Goal: Task Accomplishment & Management: Manage account settings

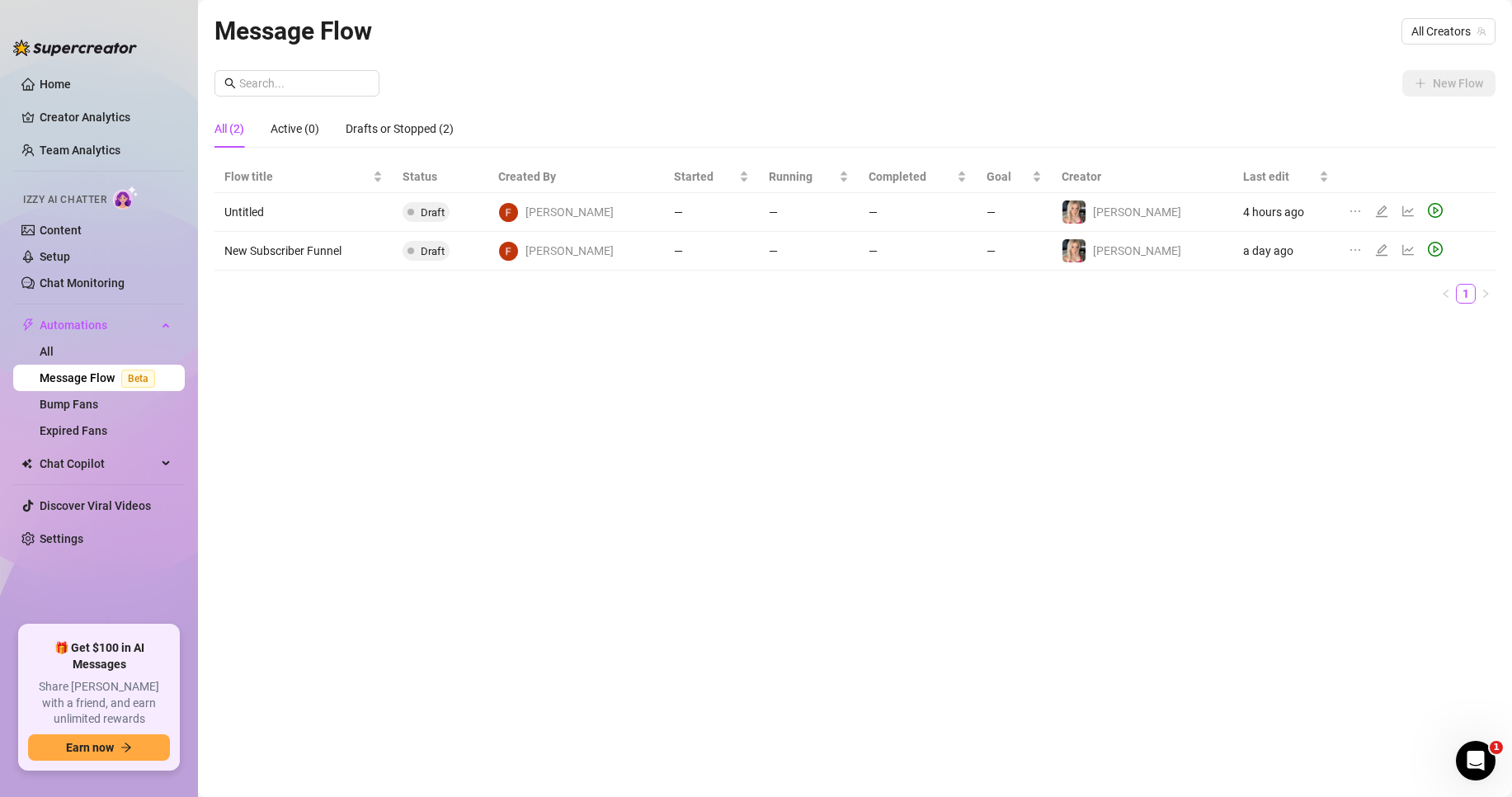
click at [599, 212] on span "[PERSON_NAME]" at bounding box center [570, 212] width 89 height 18
click at [413, 212] on td "Draft" at bounding box center [441, 212] width 96 height 39
click at [569, 257] on span "[PERSON_NAME]" at bounding box center [570, 251] width 89 height 18
click at [489, 255] on td "Draft" at bounding box center [441, 251] width 96 height 39
click at [437, 244] on span "Draft" at bounding box center [426, 250] width 47 height 19
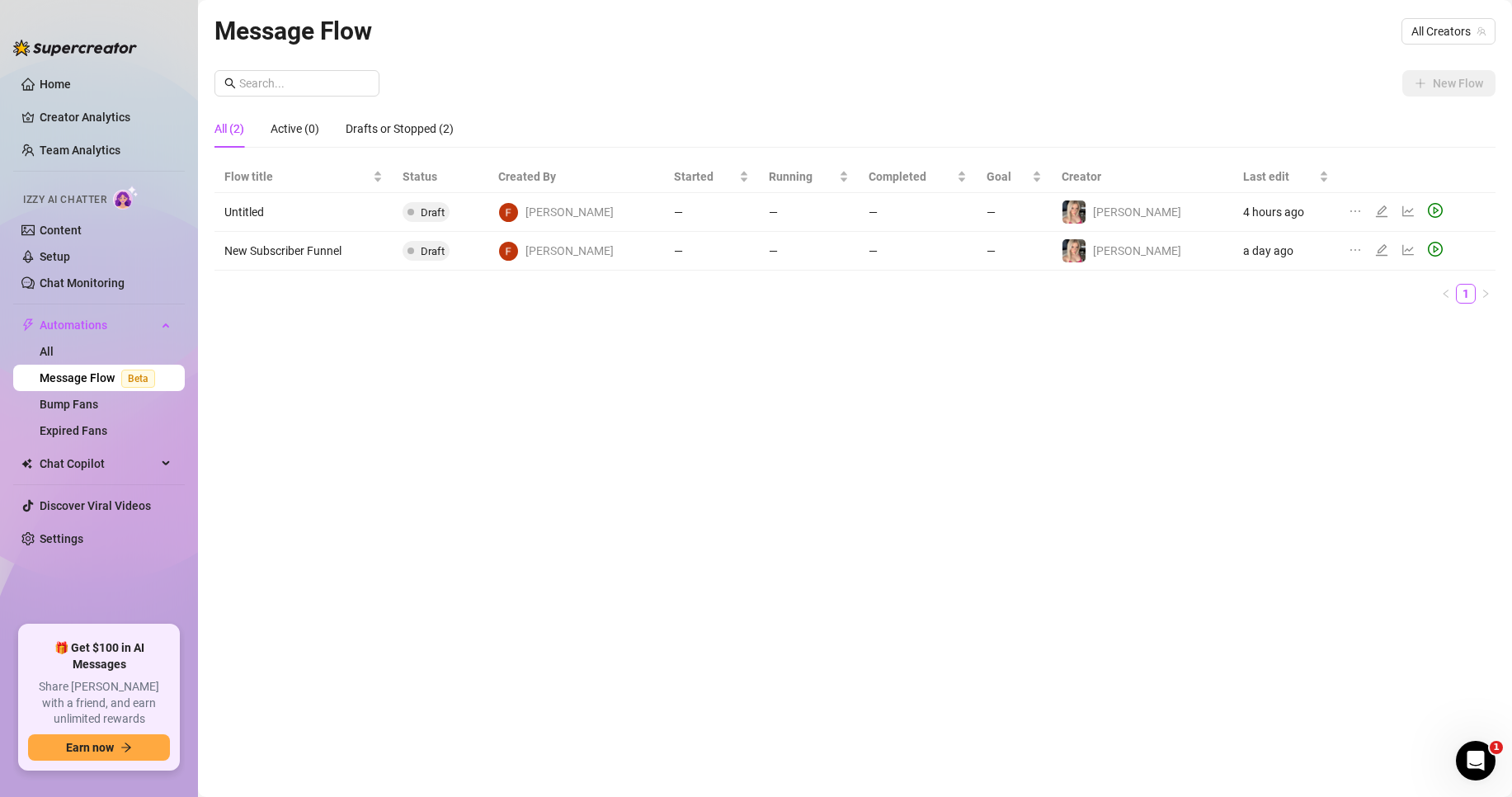
click at [482, 245] on td "Draft" at bounding box center [441, 251] width 96 height 39
click at [1375, 211] on icon "edit" at bounding box center [1382, 211] width 13 height 13
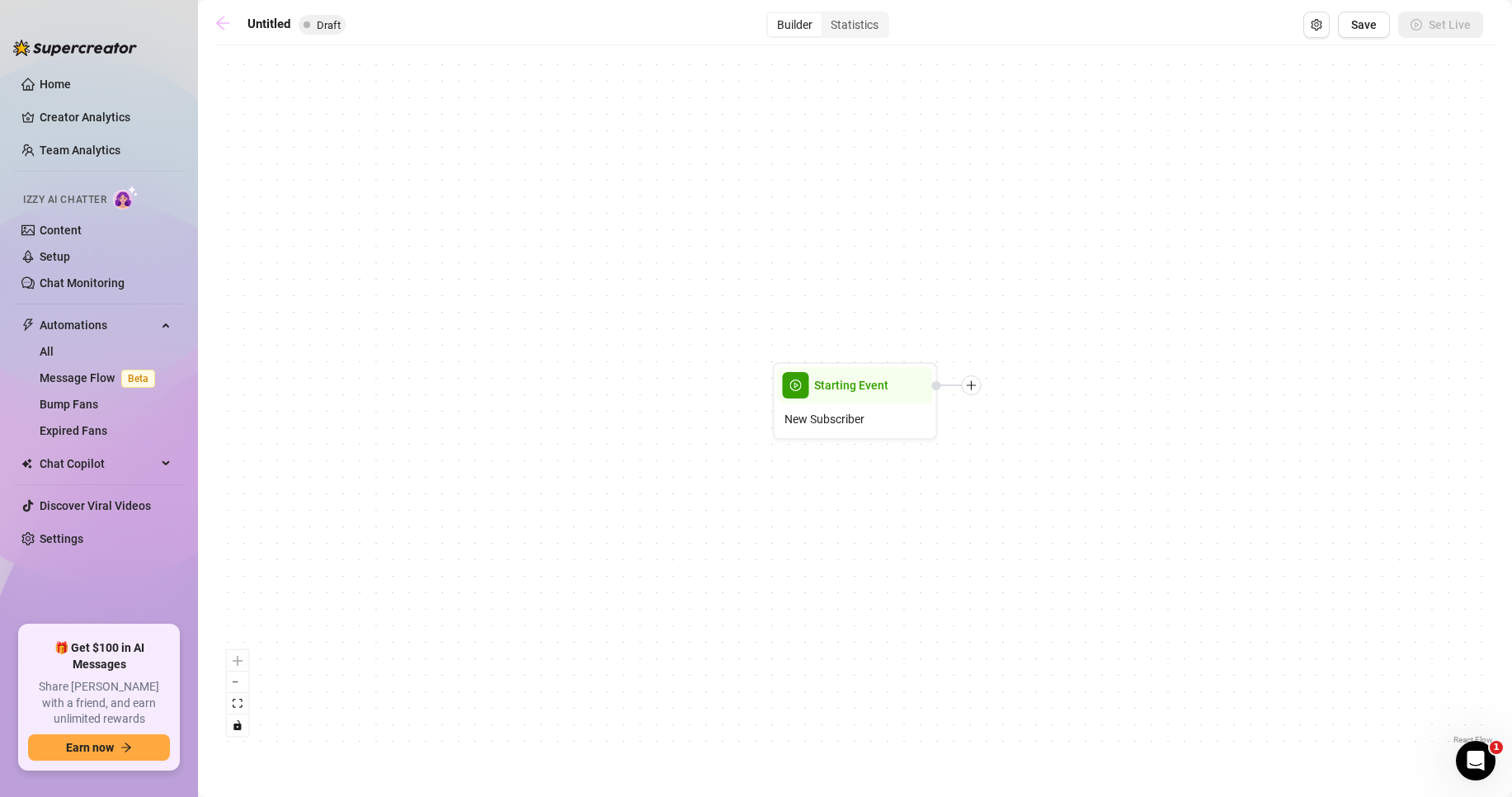
click at [236, 31] on link at bounding box center [226, 24] width 25 height 19
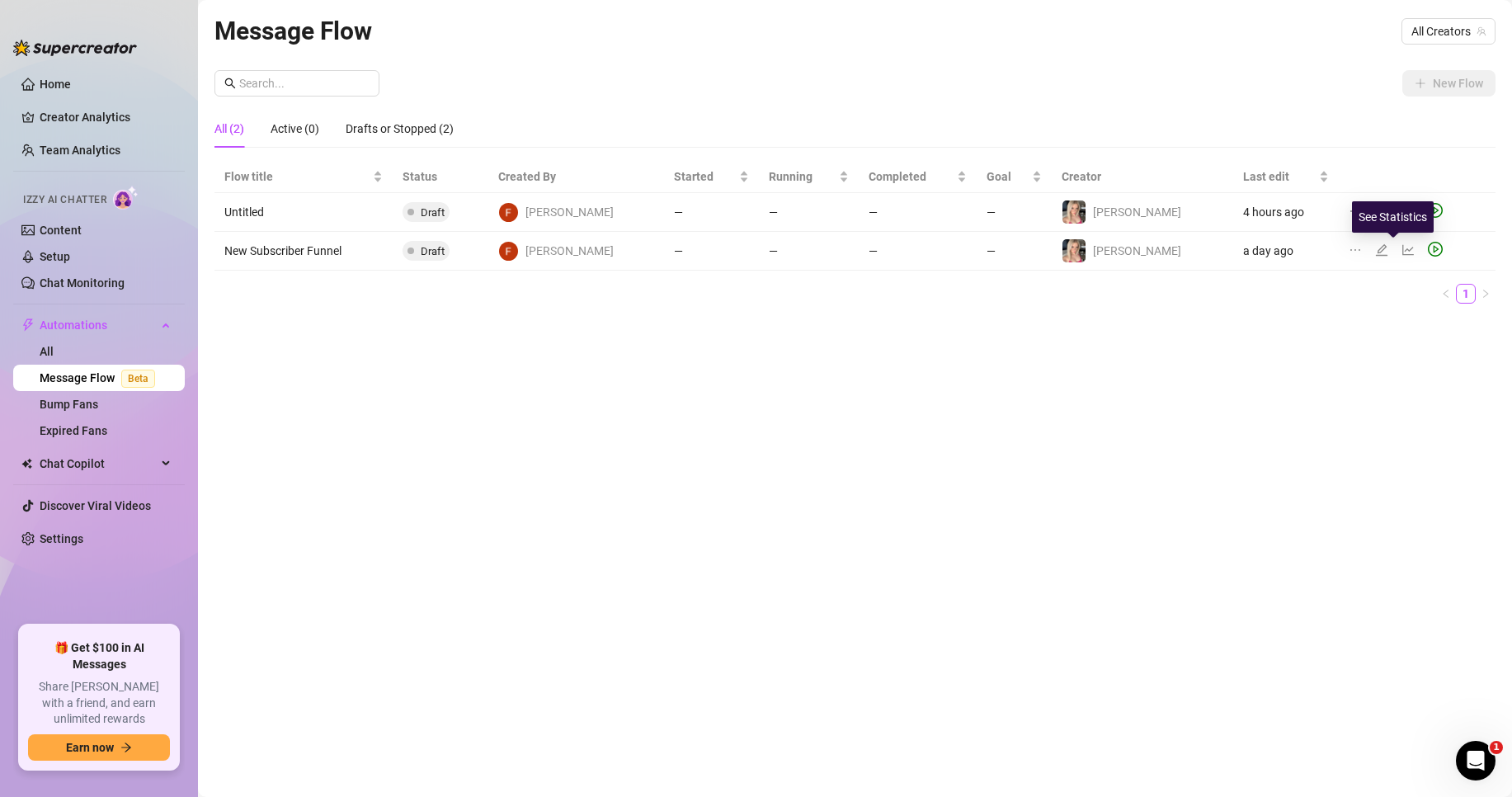
click at [1402, 250] on icon "line-chart" at bounding box center [1408, 250] width 12 height 11
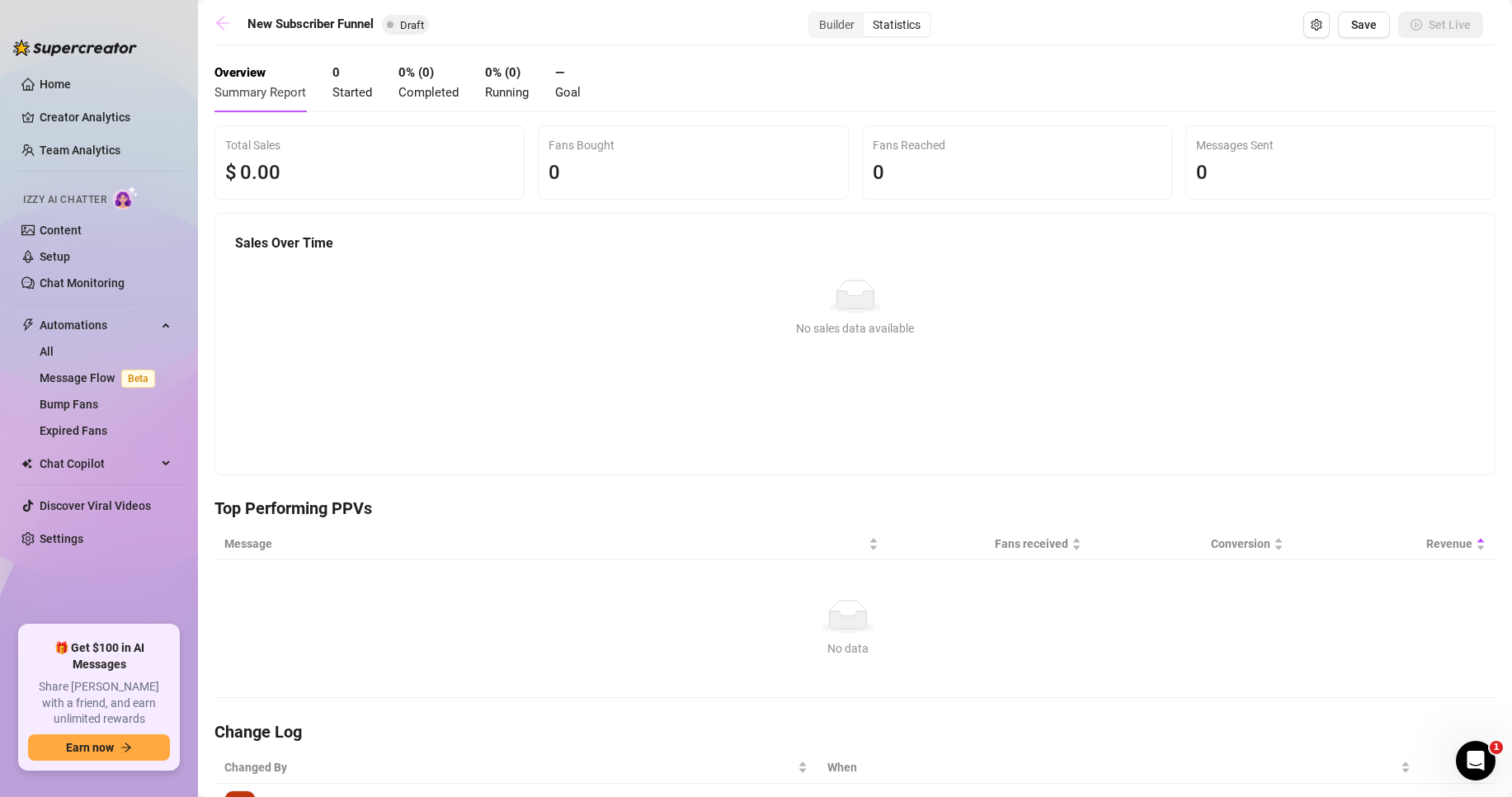
click at [228, 18] on icon "arrow-left" at bounding box center [223, 23] width 17 height 17
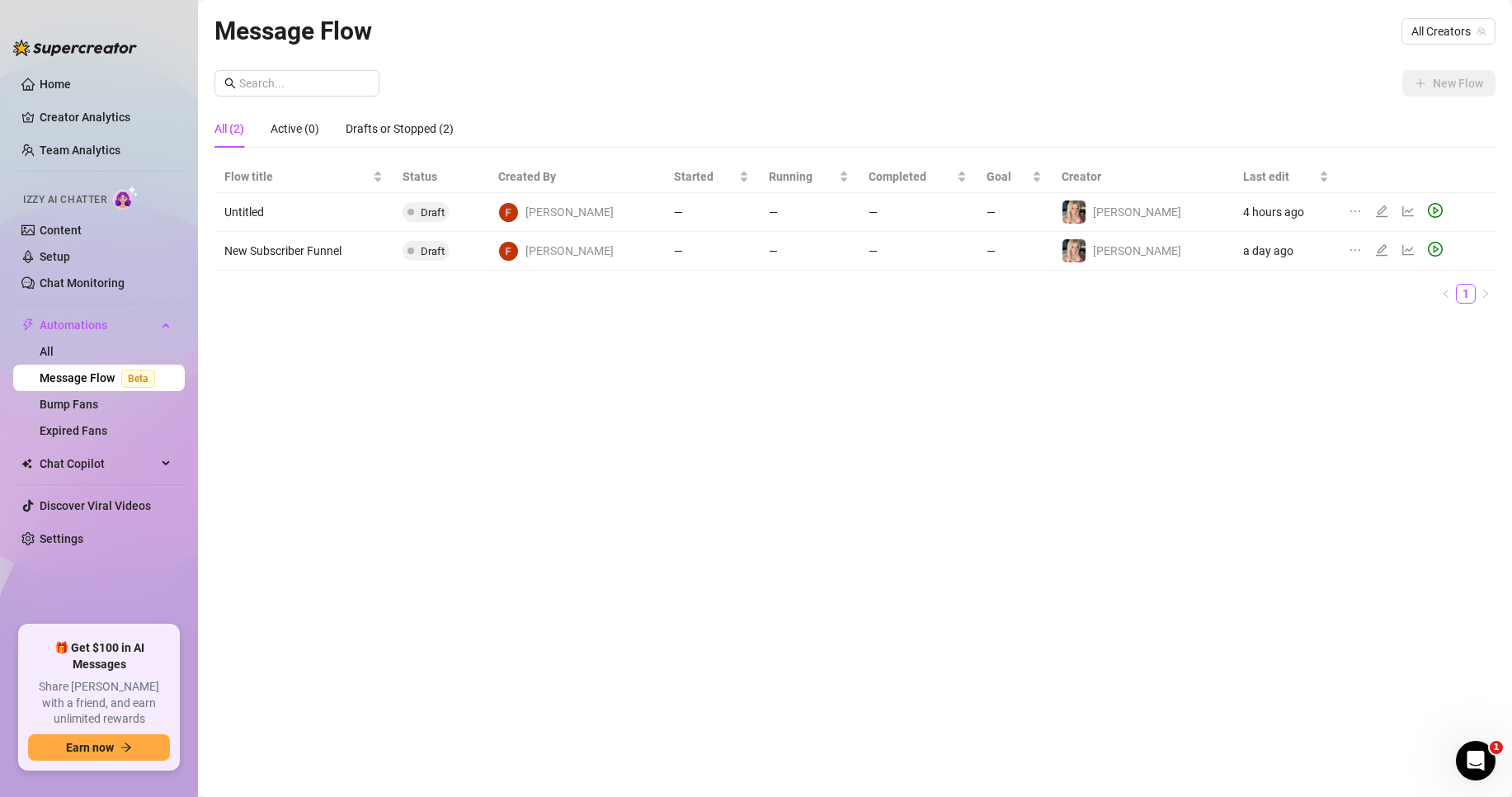
click at [1375, 246] on icon "edit" at bounding box center [1382, 249] width 13 height 13
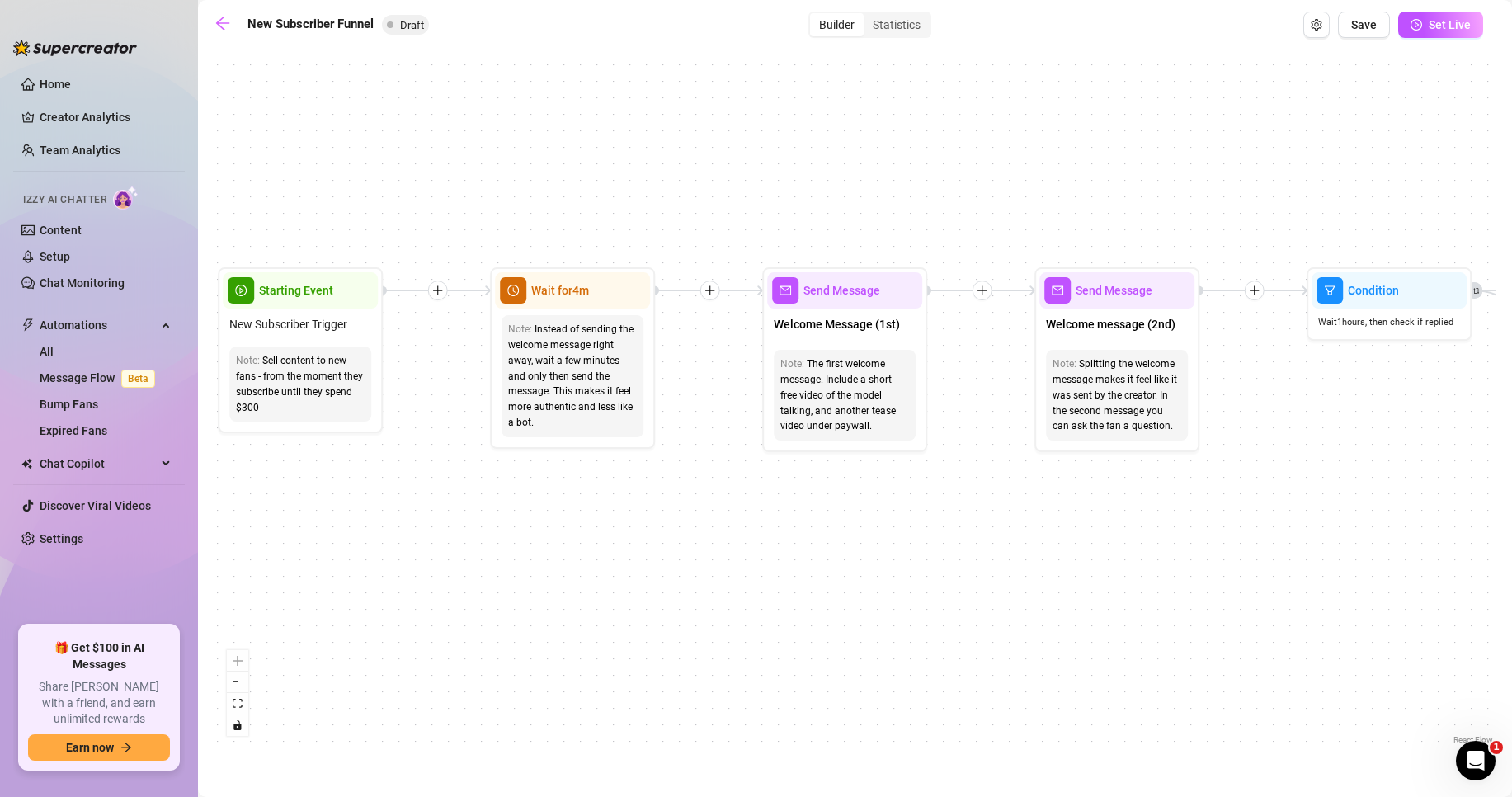
drag, startPoint x: 986, startPoint y: 513, endPoint x: 861, endPoint y: 541, distance: 128.1
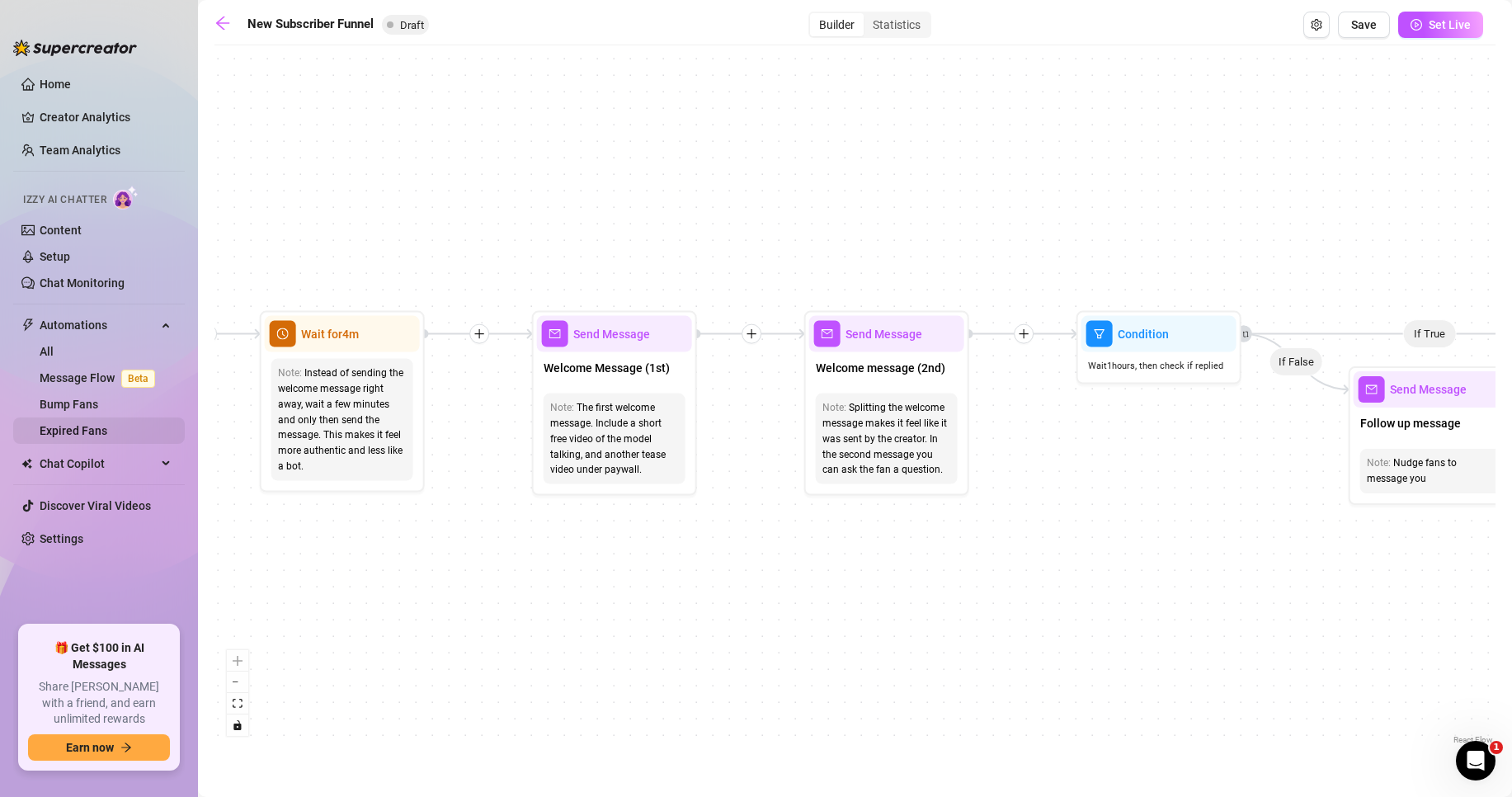
click at [67, 431] on link "Expired Fans" at bounding box center [73, 430] width 67 height 13
click at [54, 352] on link "All" at bounding box center [46, 351] width 14 height 13
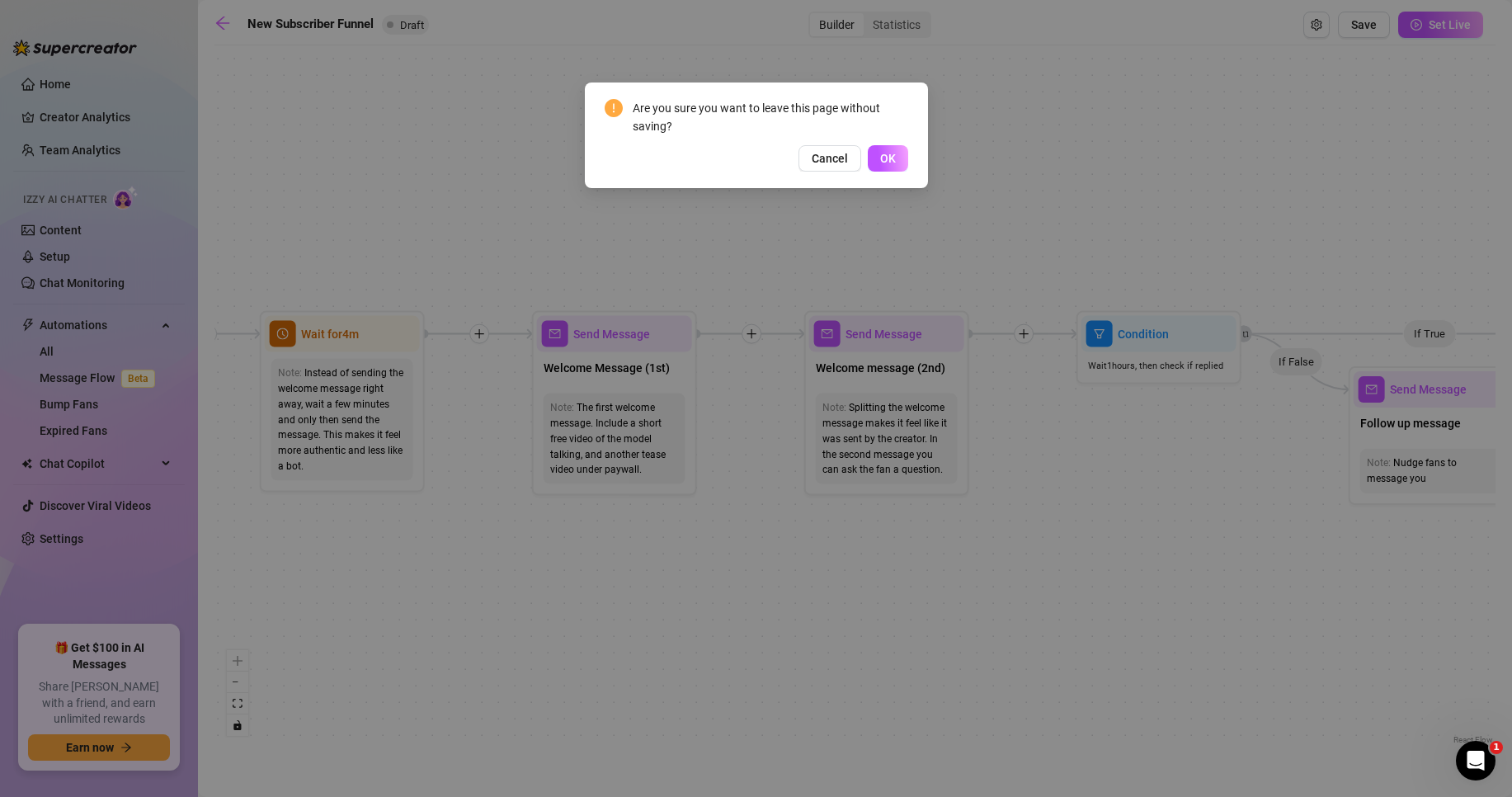
click at [879, 158] on button "OK" at bounding box center [889, 158] width 41 height 27
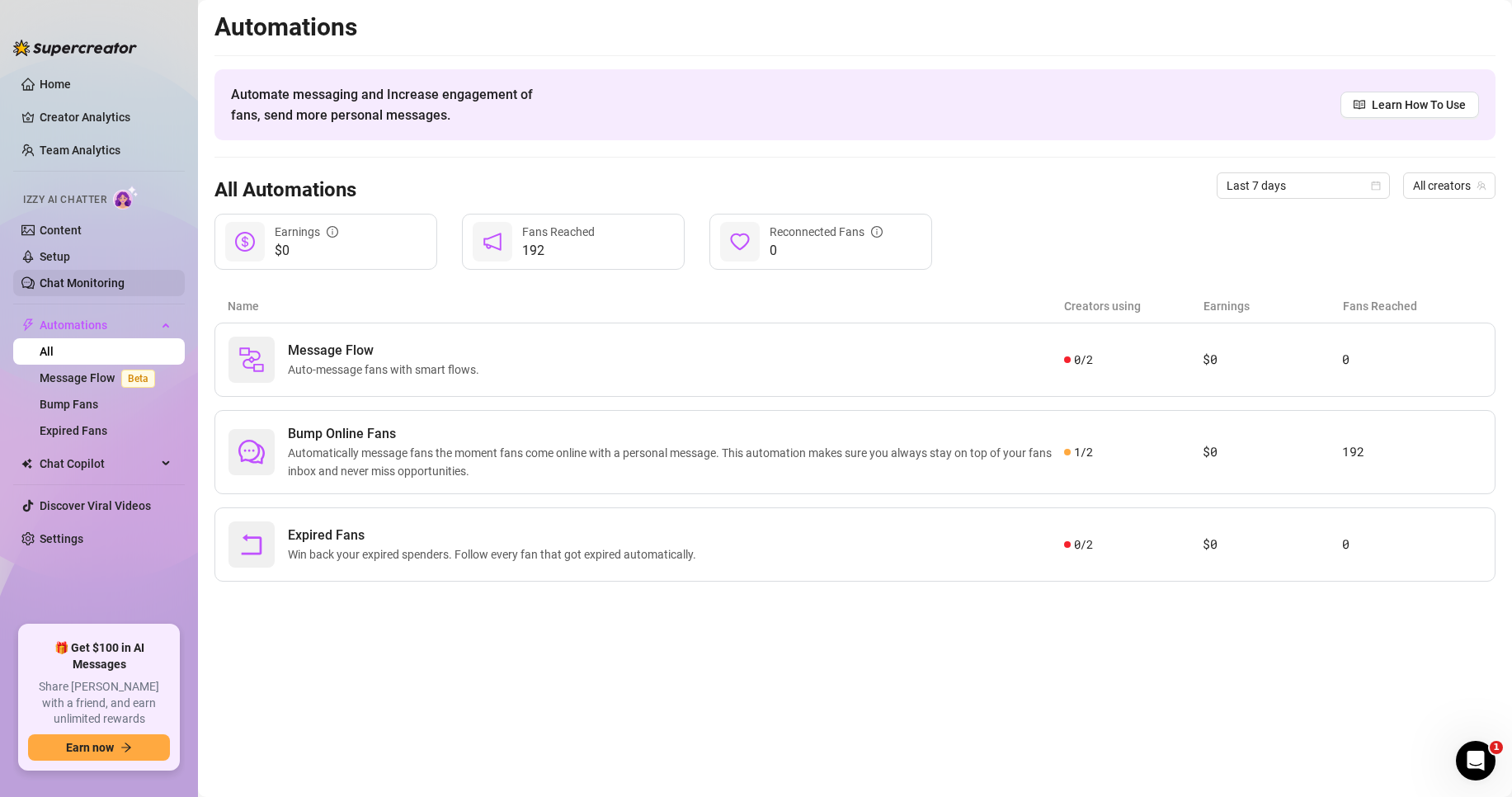
click at [73, 276] on link "Chat Monitoring" at bounding box center [82, 283] width 85 height 13
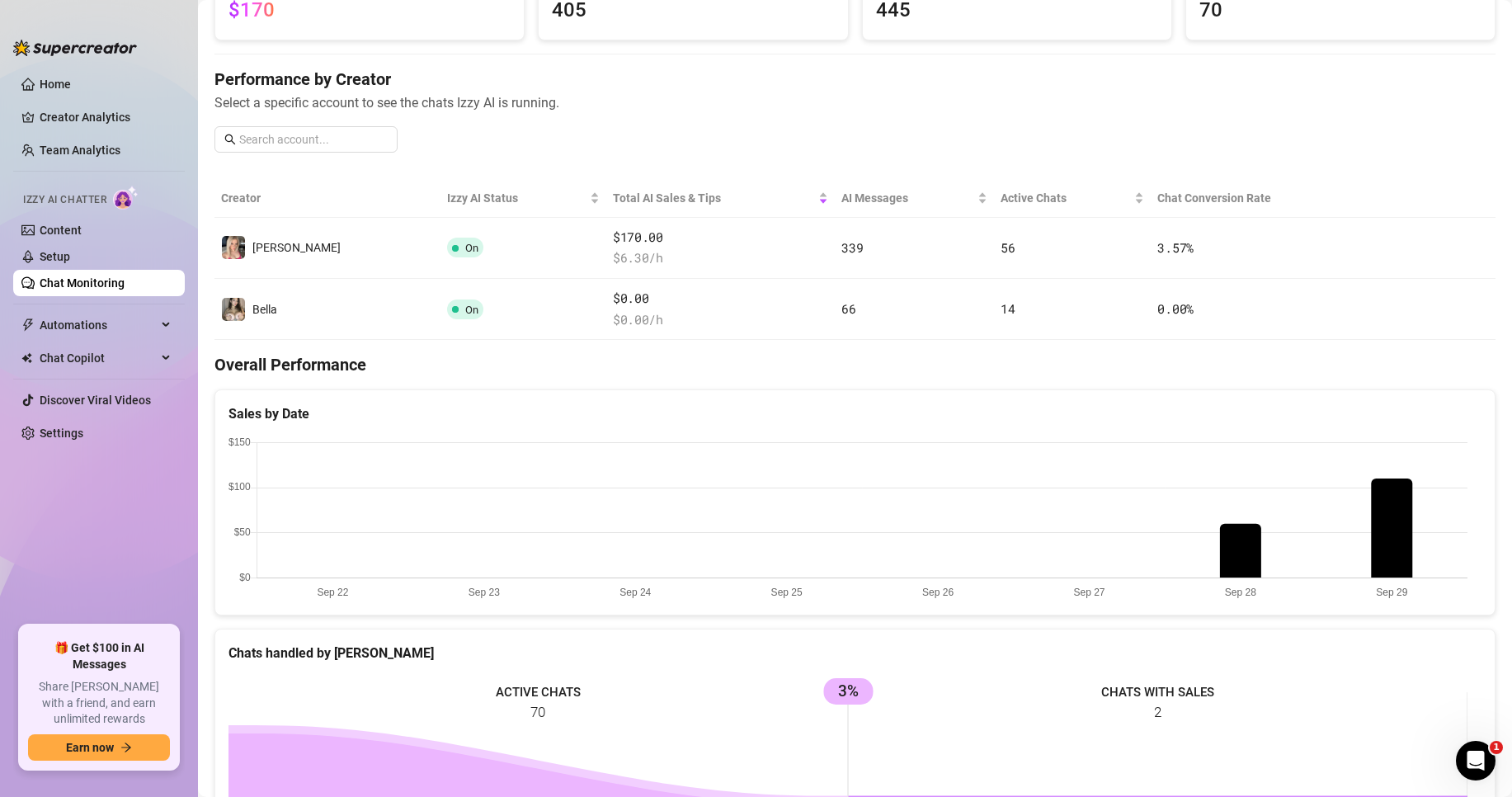
scroll to position [165, 0]
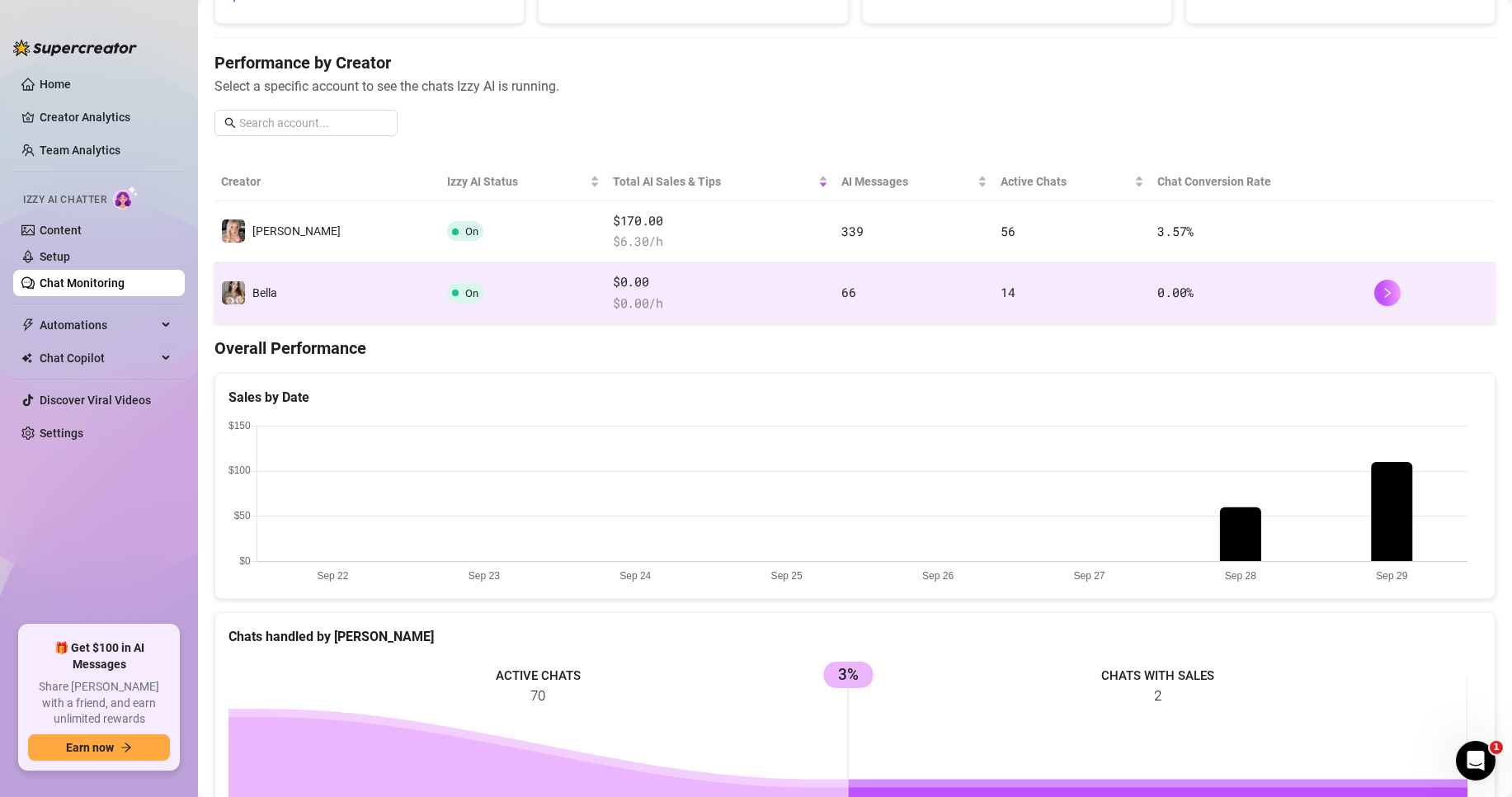
click at [470, 270] on td "On" at bounding box center [524, 293] width 166 height 61
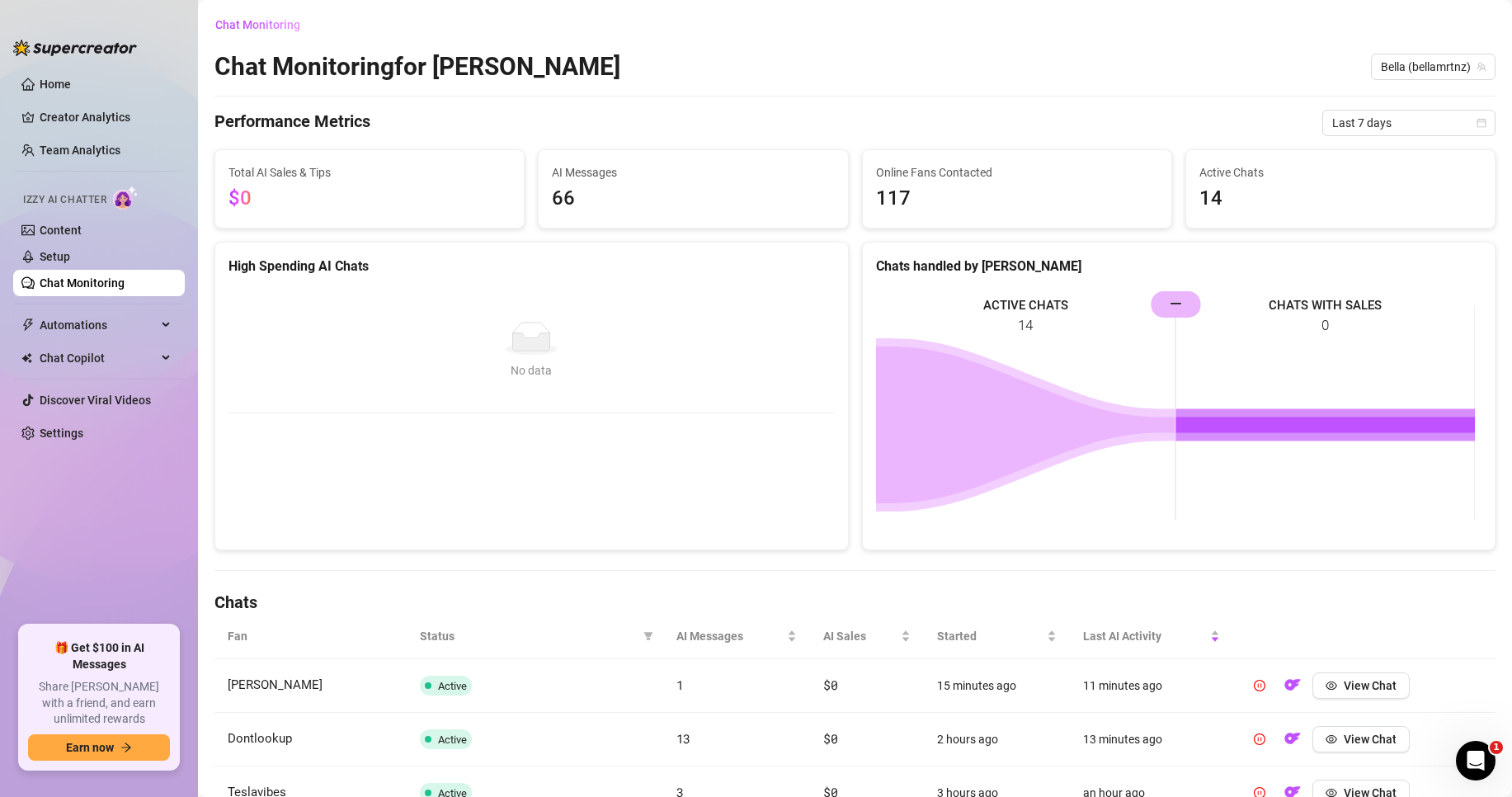
click at [124, 279] on link "Chat Monitoring" at bounding box center [82, 283] width 85 height 13
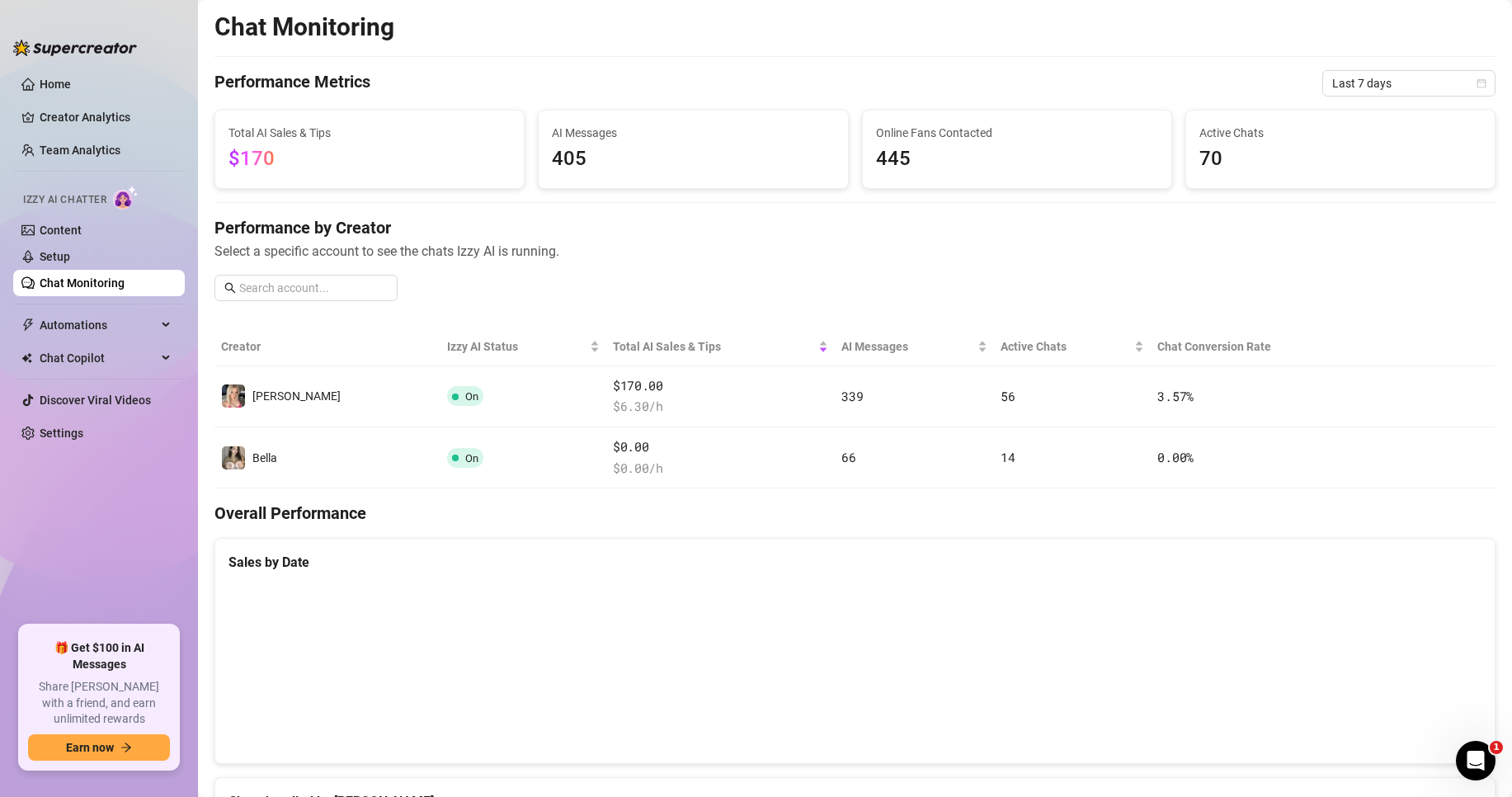
click at [454, 276] on div "Performance by Creator Select a specific account to see the chats Izzy AI is ru…" at bounding box center [854, 265] width 1281 height 98
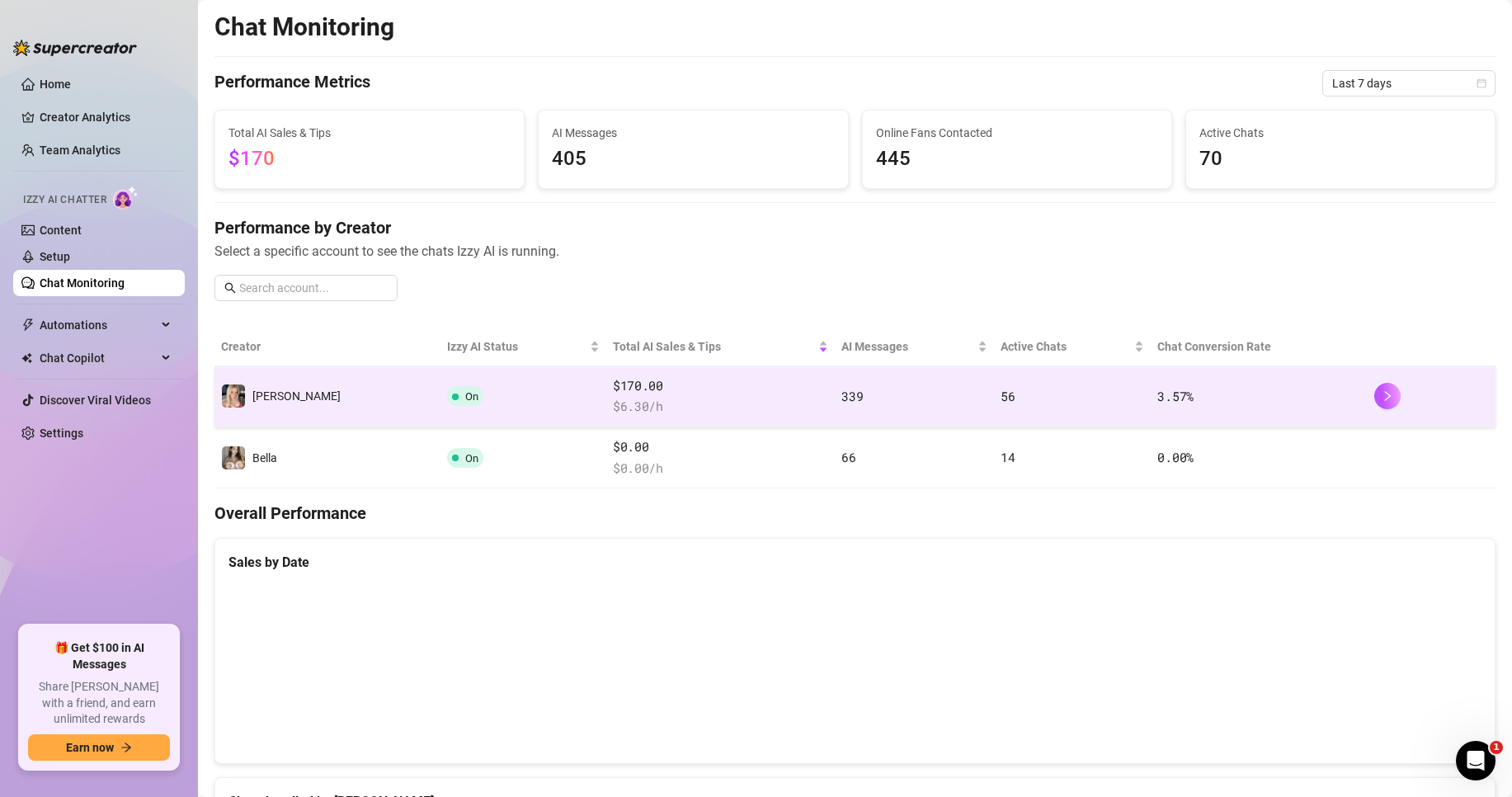
click at [470, 375] on td "On" at bounding box center [524, 397] width 166 height 61
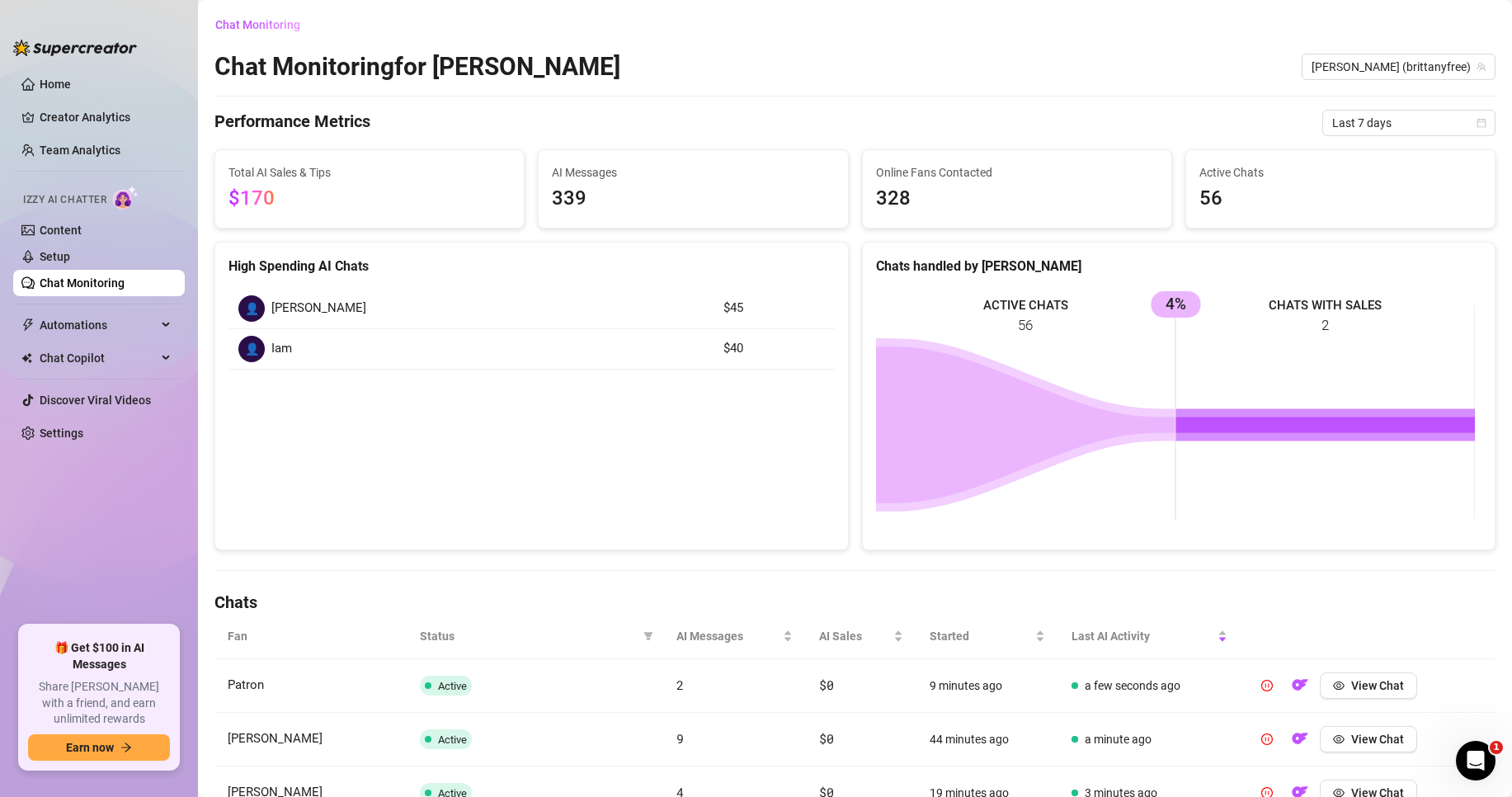
click at [313, 305] on div "👤 [PERSON_NAME]" at bounding box center [471, 308] width 466 height 27
click at [267, 328] on td "👤 [PERSON_NAME]" at bounding box center [470, 309] width 485 height 41
click at [284, 370] on div "👤 [PERSON_NAME] $45 👤 Iam $40" at bounding box center [531, 329] width 633 height 107
click at [263, 338] on div "👤 Iam" at bounding box center [471, 349] width 466 height 27
click at [57, 252] on link "Setup" at bounding box center [54, 257] width 30 height 13
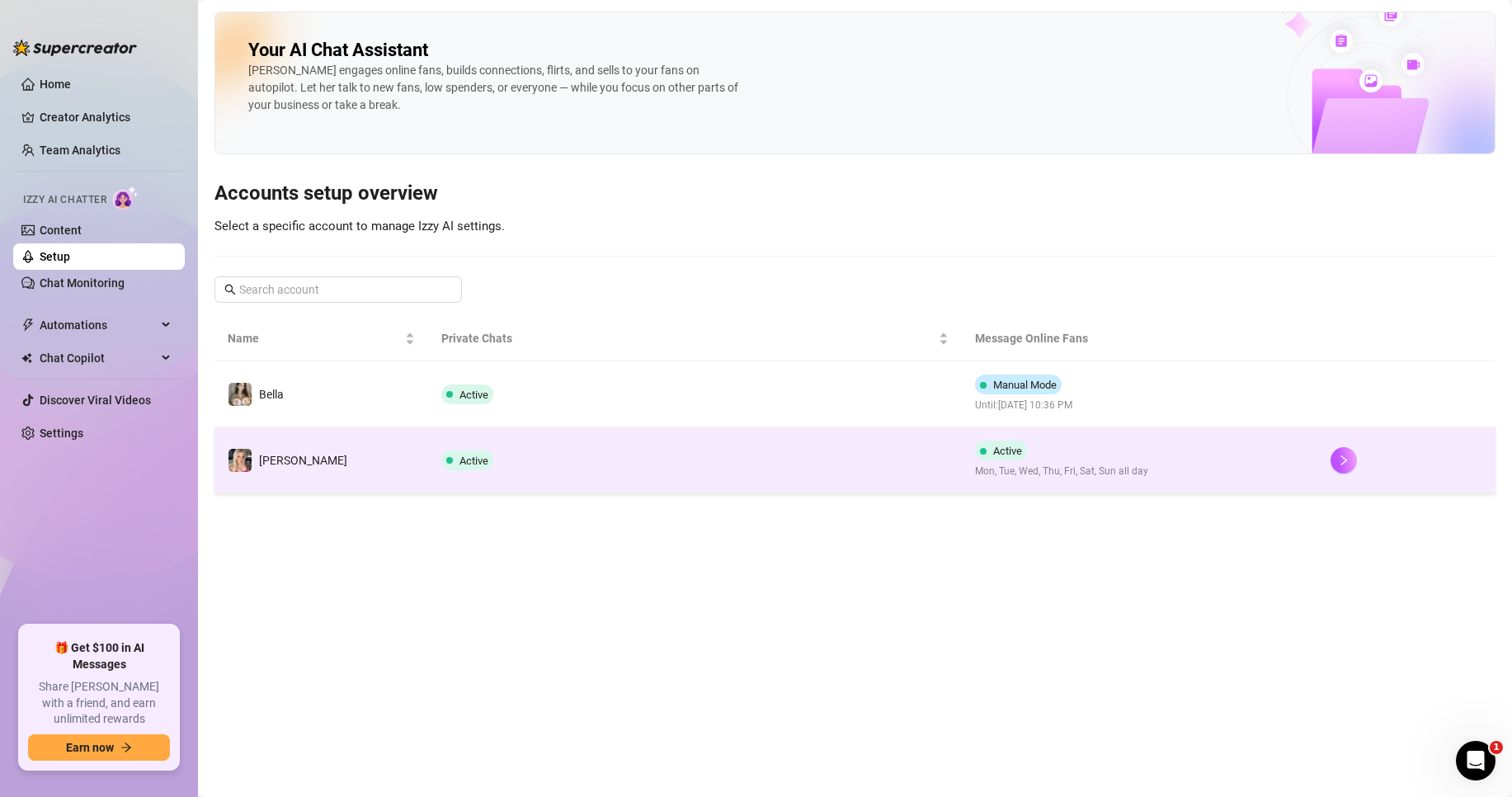
click at [432, 454] on td "Active" at bounding box center [696, 460] width 534 height 66
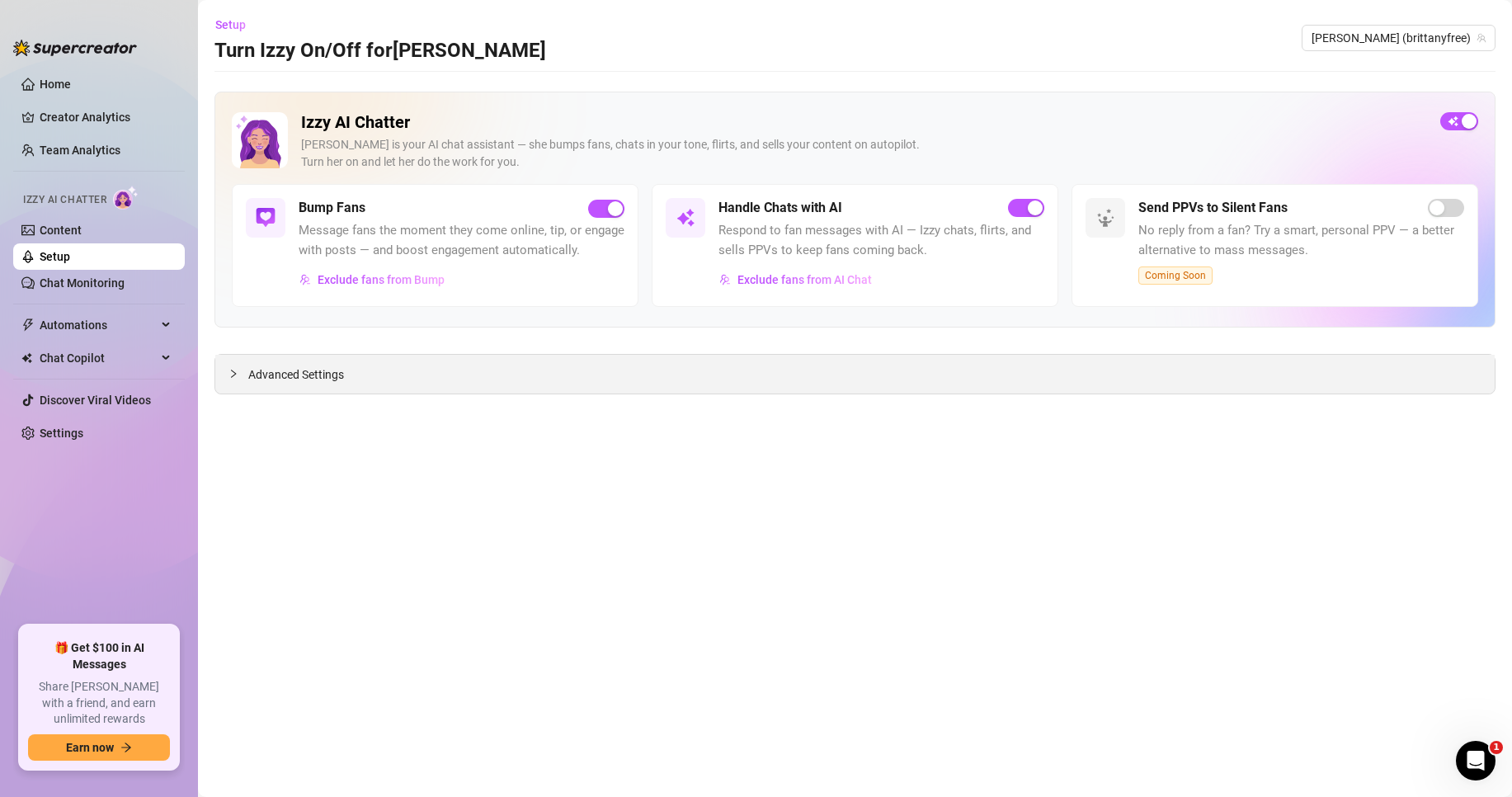
click at [352, 380] on div "Advanced Settings" at bounding box center [854, 374] width 1279 height 39
click at [271, 375] on span "Advanced Settings" at bounding box center [296, 375] width 96 height 18
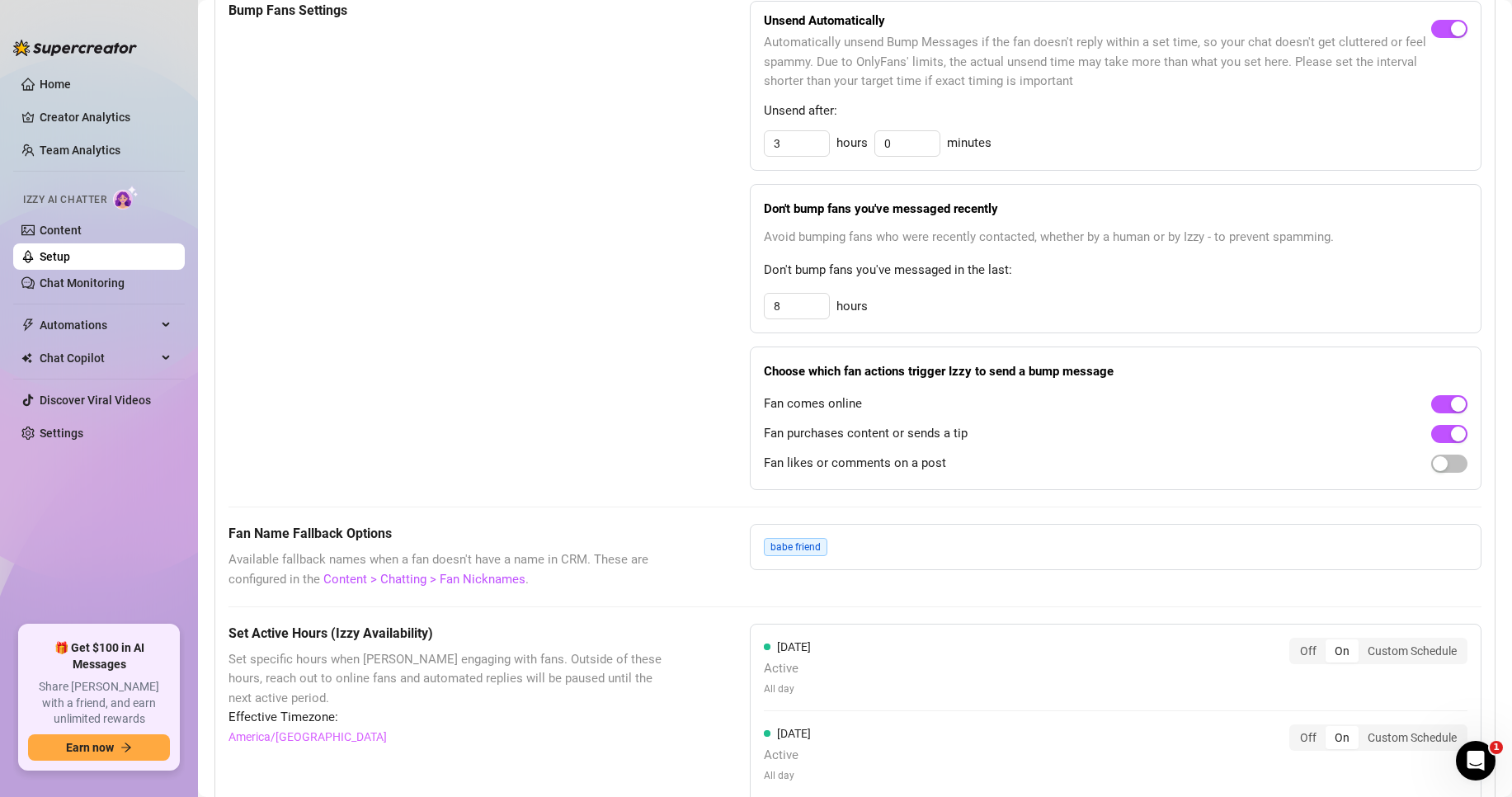
scroll to position [743, 0]
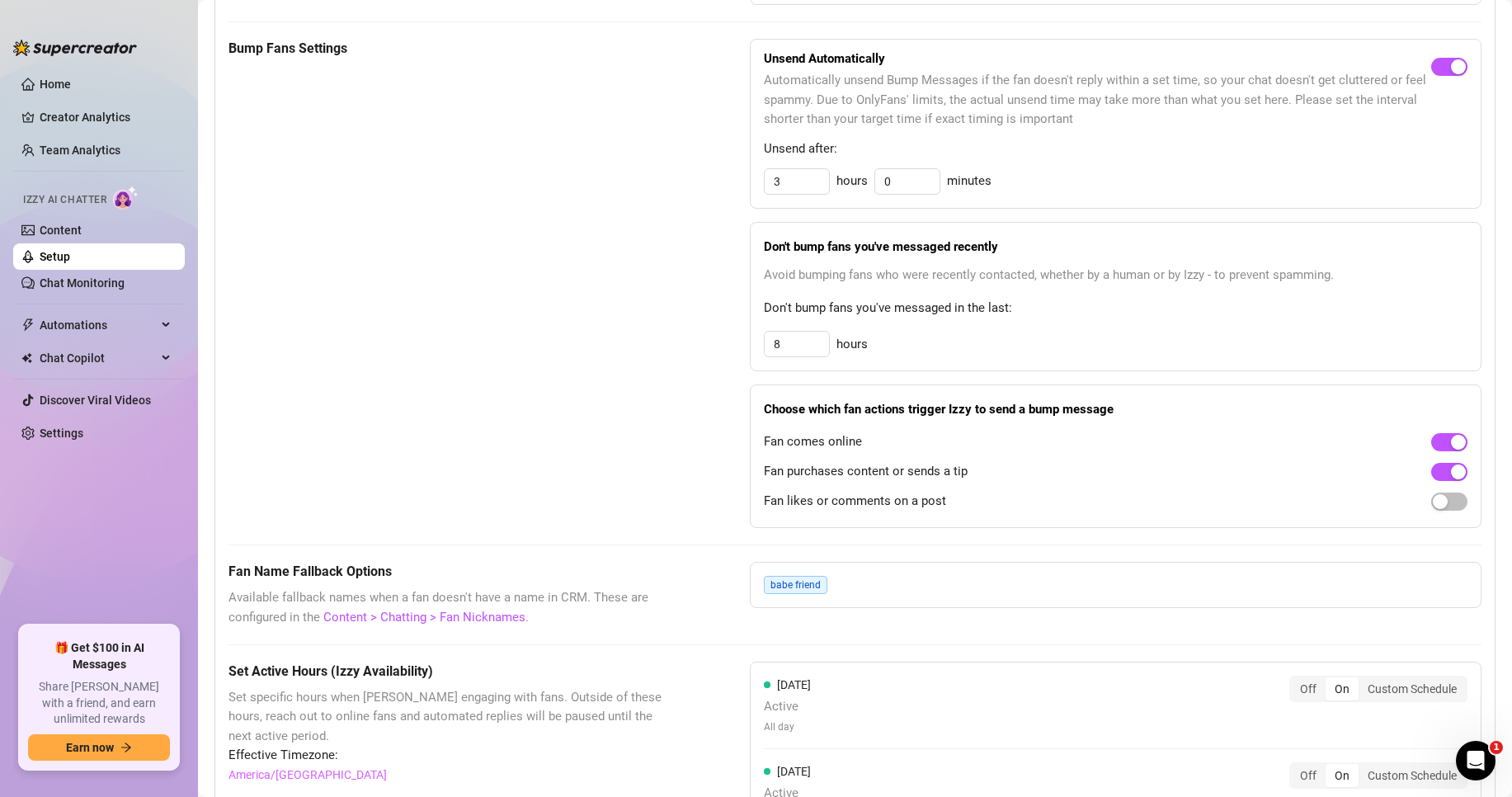
click at [802, 594] on span "babe friend" at bounding box center [795, 585] width 64 height 18
click at [483, 624] on link "Content > Chatting > Fan Nicknames" at bounding box center [424, 617] width 202 height 15
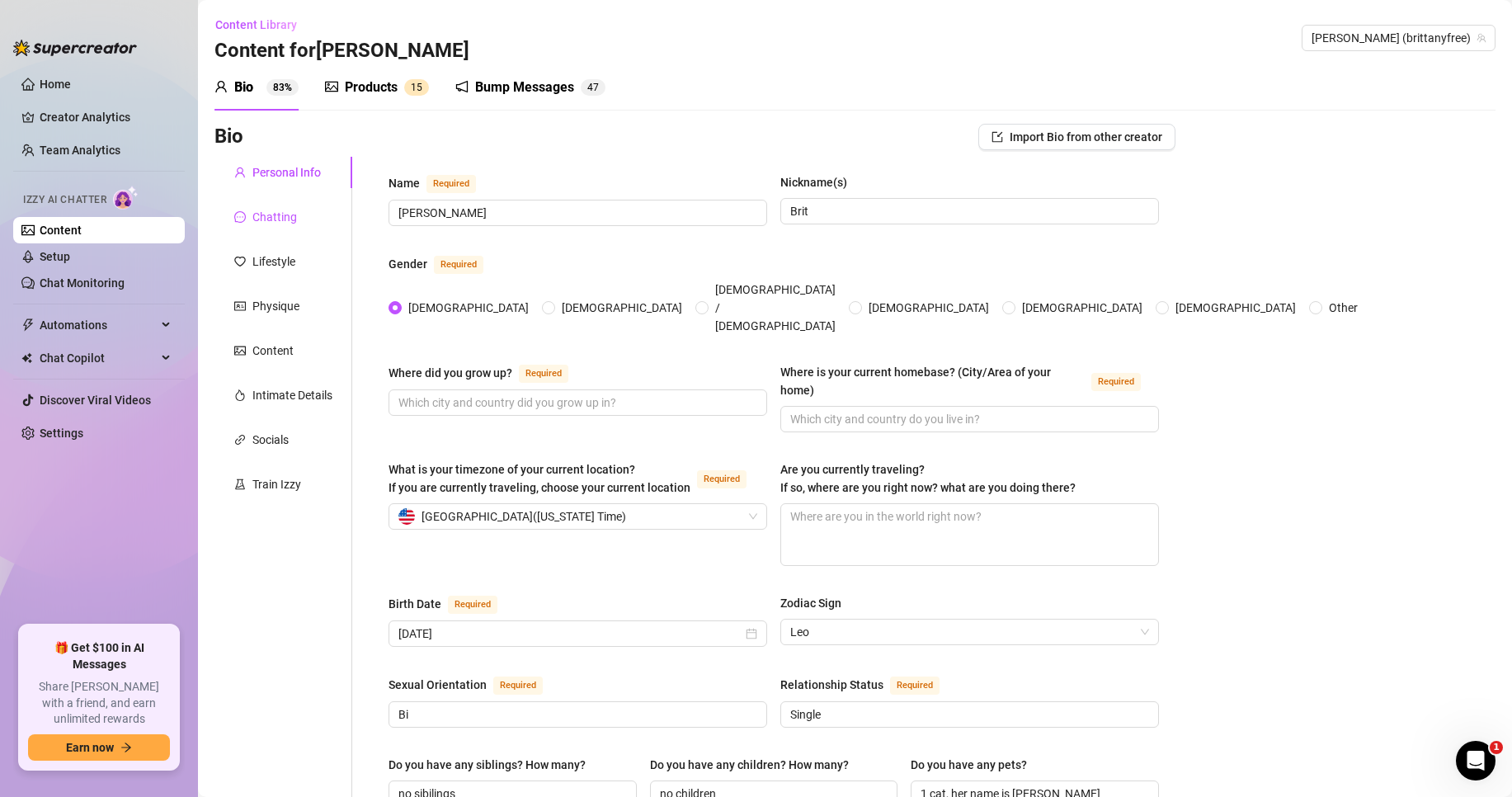
click at [283, 216] on div "Chatting" at bounding box center [274, 217] width 44 height 18
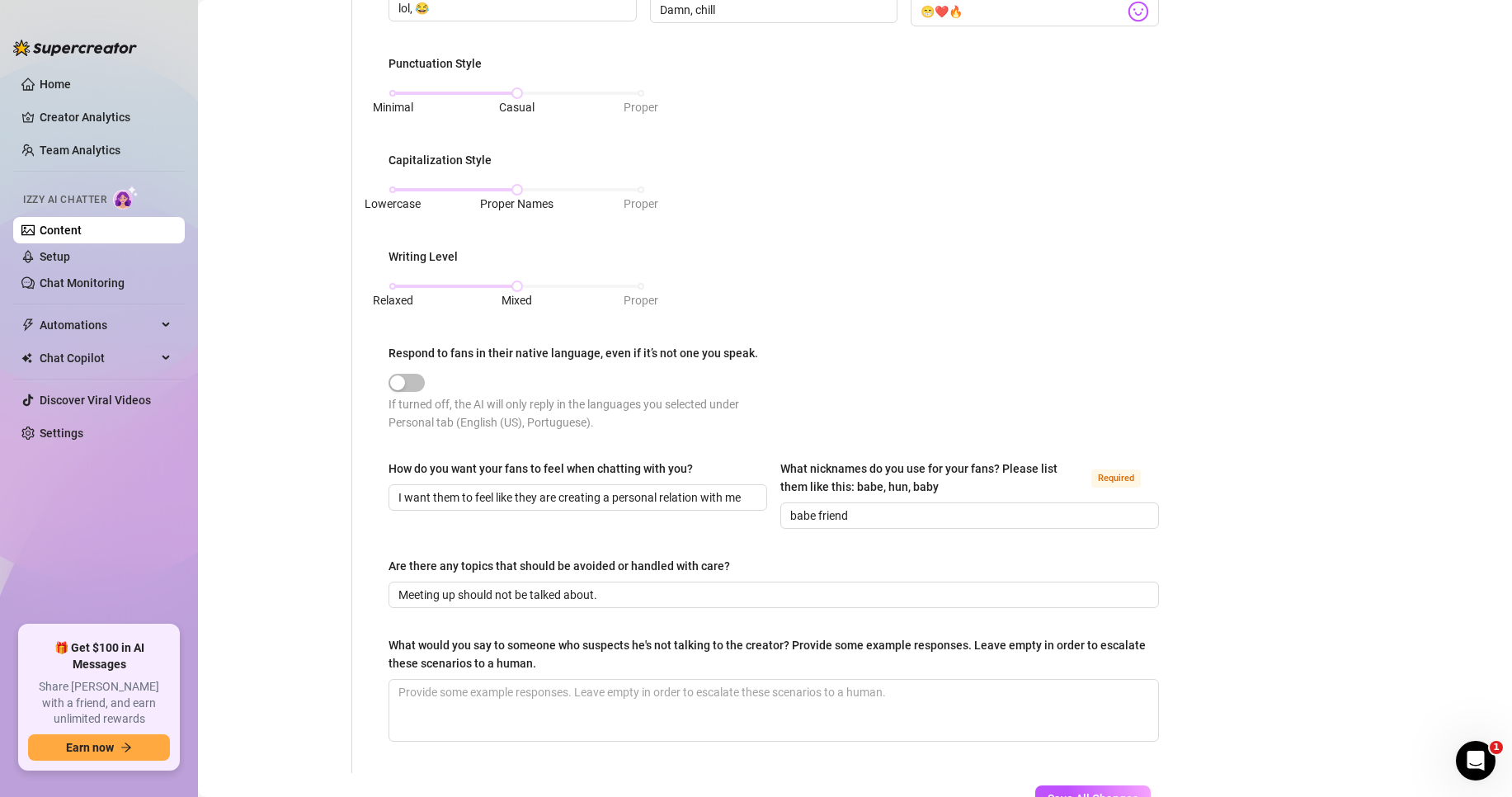
scroll to position [732, 0]
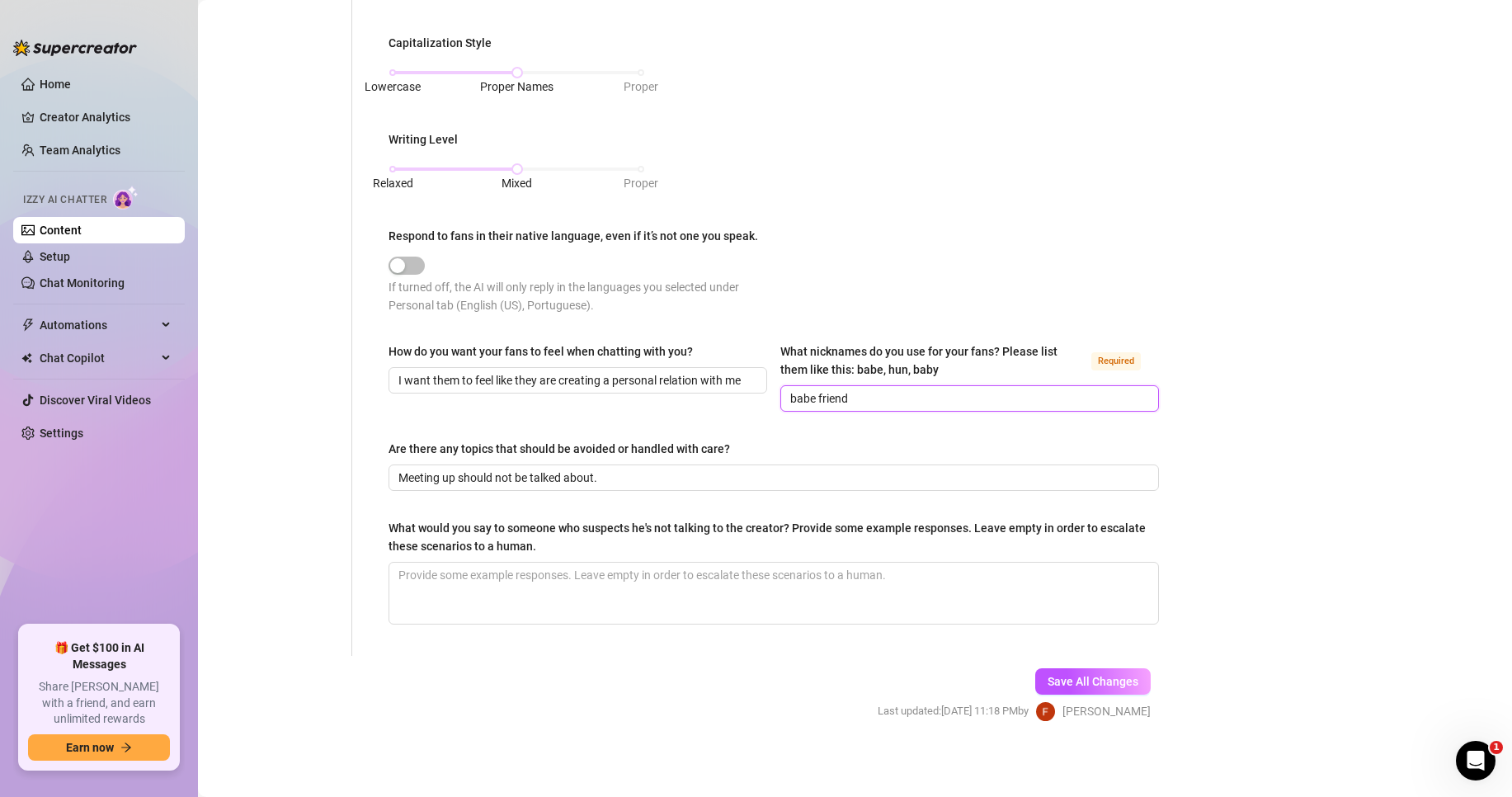
click at [823, 397] on input "babe friend" at bounding box center [968, 399] width 356 height 18
type input "babe, friend"
click at [1077, 683] on span "Save All Changes" at bounding box center [1093, 682] width 91 height 13
click at [637, 468] on input "Meeting up should not be talked about." at bounding box center [771, 477] width 747 height 18
